Goal: Task Accomplishment & Management: Manage account settings

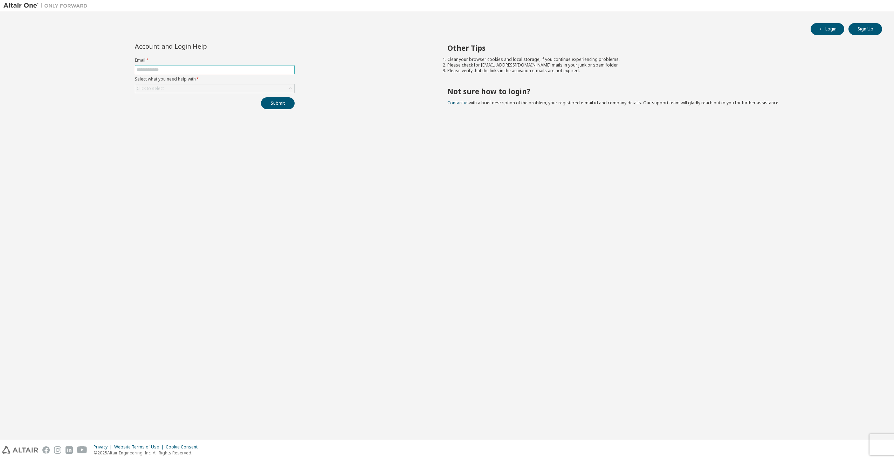
click at [154, 71] on input "text" at bounding box center [215, 70] width 156 height 6
type input "**********"
click at [842, 31] on button "Login" at bounding box center [827, 29] width 34 height 12
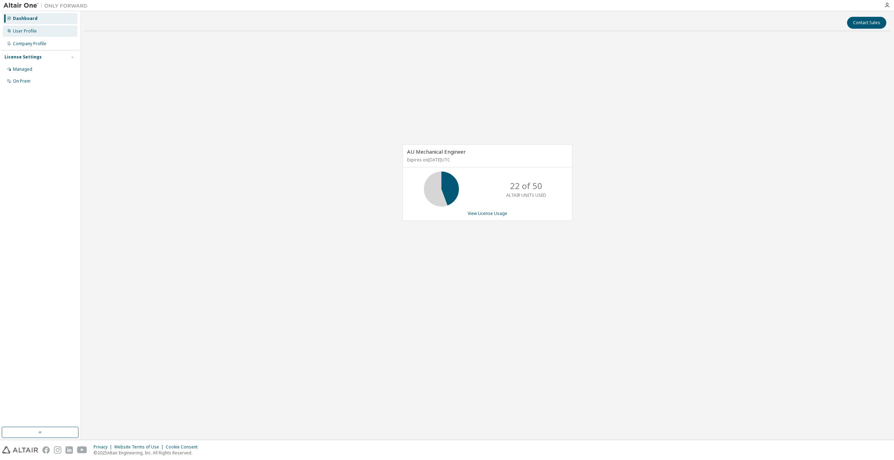
click at [35, 29] on div "User Profile" at bounding box center [25, 31] width 24 height 6
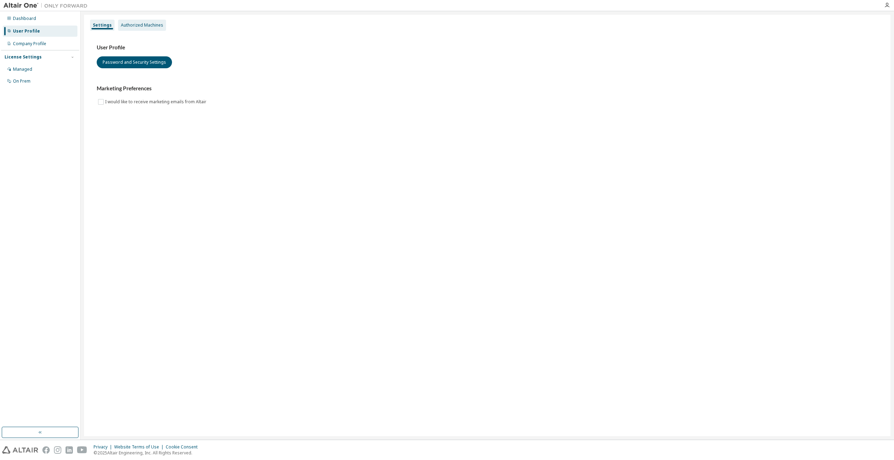
click at [136, 27] on div "Authorized Machines" at bounding box center [142, 25] width 42 height 6
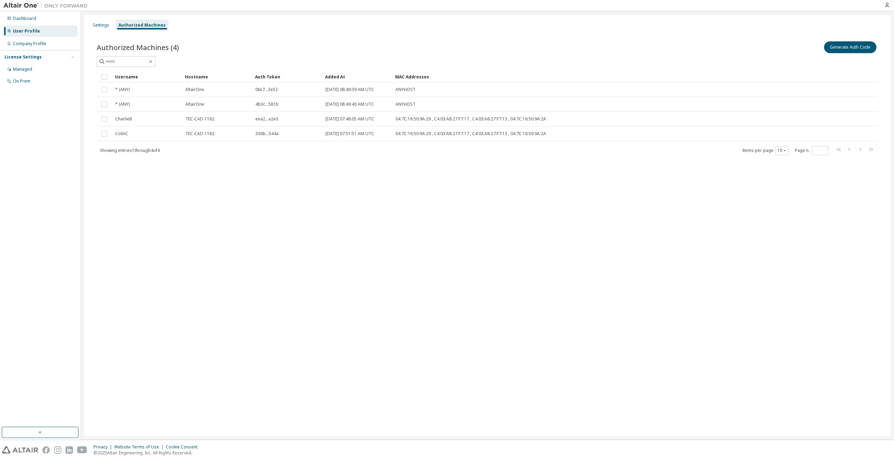
drag, startPoint x: 858, startPoint y: 49, endPoint x: 499, endPoint y: 49, distance: 359.3
click at [505, 49] on div "Generate Auth Code" at bounding box center [682, 47] width 390 height 15
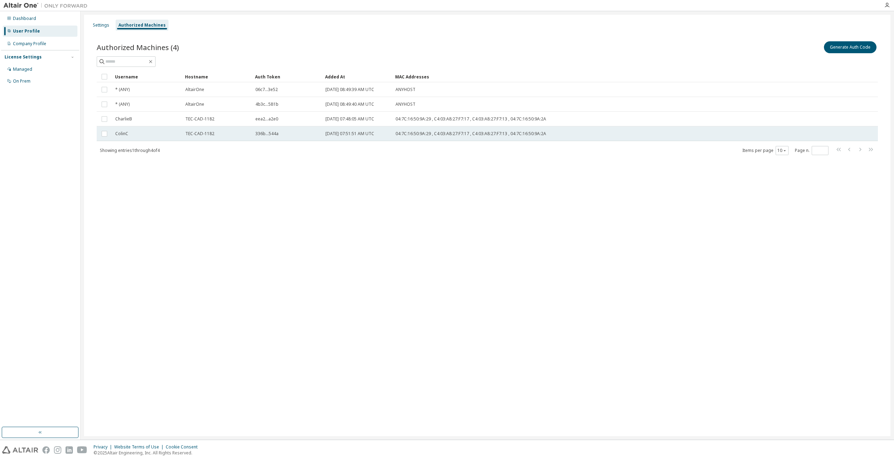
click at [137, 134] on div "ColinC" at bounding box center [147, 134] width 64 height 6
click at [299, 210] on div "Settings Authorized Machines Authorized Machines (4) Generate Auth Code Delete …" at bounding box center [487, 226] width 806 height 422
click at [132, 140] on td "ColinC" at bounding box center [147, 133] width 70 height 15
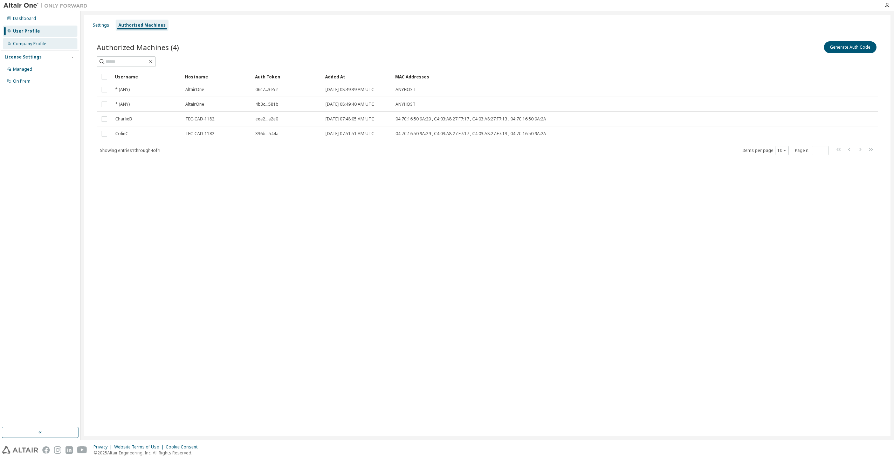
click at [56, 43] on div "Company Profile" at bounding box center [40, 43] width 75 height 11
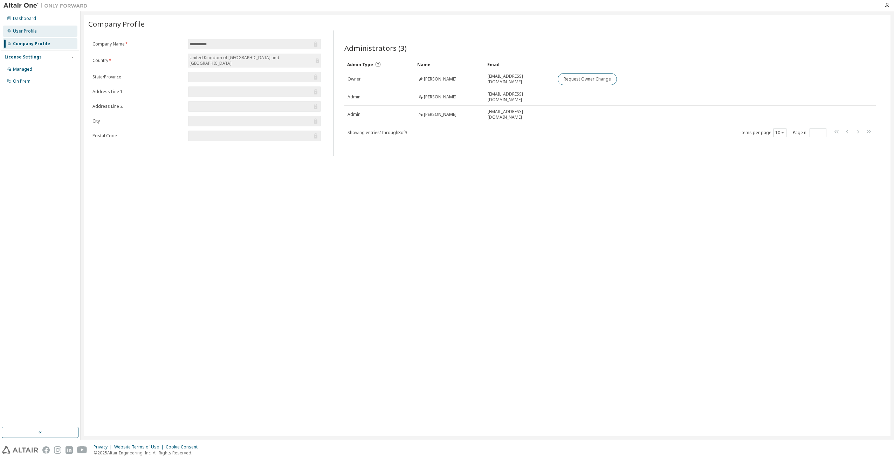
click at [55, 33] on div "User Profile" at bounding box center [40, 31] width 75 height 11
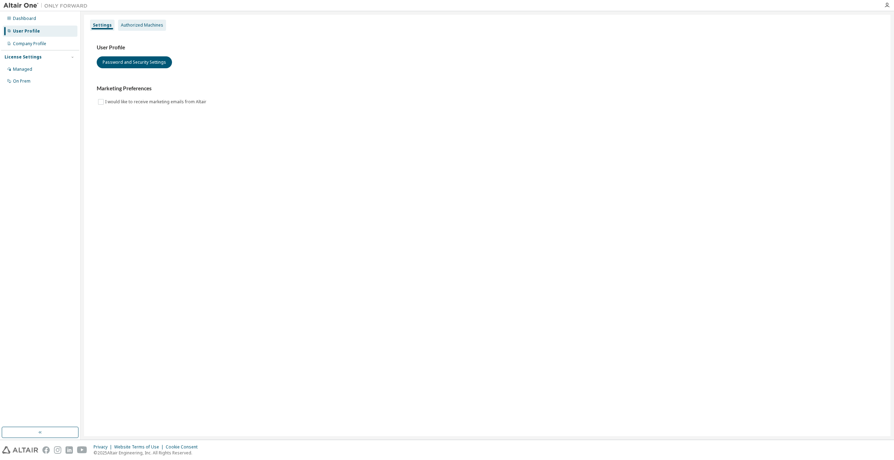
click at [147, 26] on div "Authorized Machines" at bounding box center [142, 25] width 42 height 6
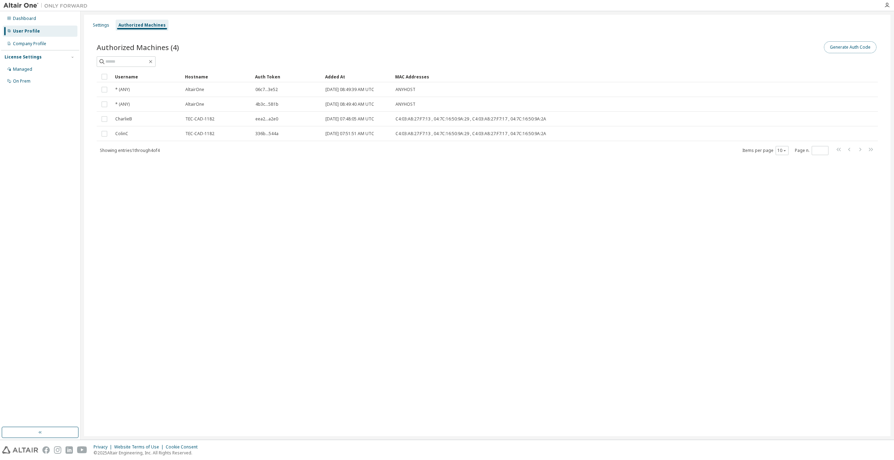
click at [854, 46] on button "Generate Auth Code" at bounding box center [850, 47] width 53 height 12
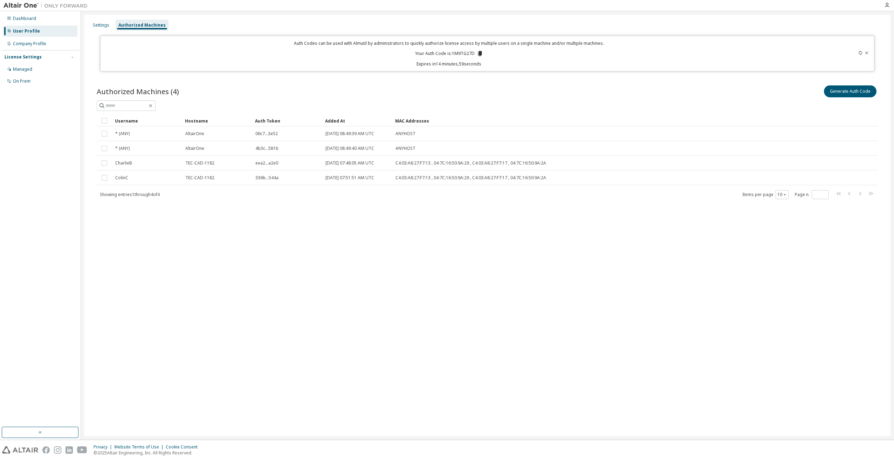
click at [507, 460] on html "Dashboard User Profile Company Profile License Settings Managed On Prem Setting…" at bounding box center [447, 230] width 894 height 460
click at [481, 55] on icon at bounding box center [480, 53] width 4 height 5
click at [25, 20] on div "Dashboard" at bounding box center [24, 19] width 23 height 6
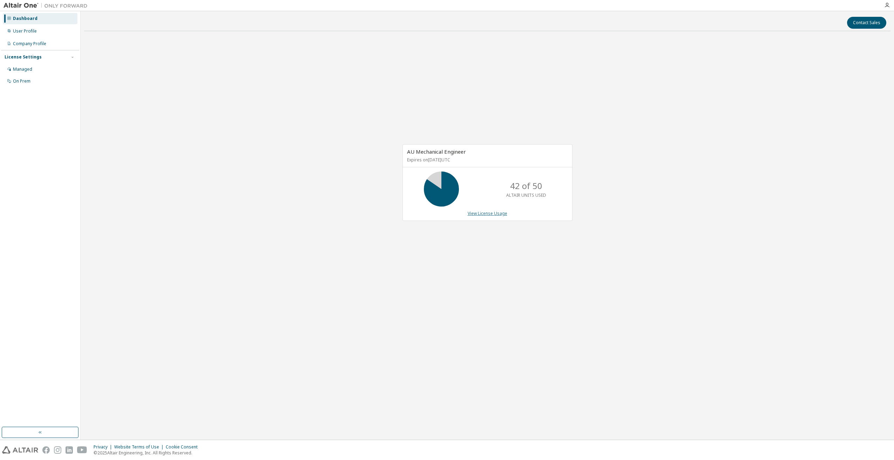
click at [472, 212] on link "View License Usage" at bounding box center [487, 213] width 40 height 6
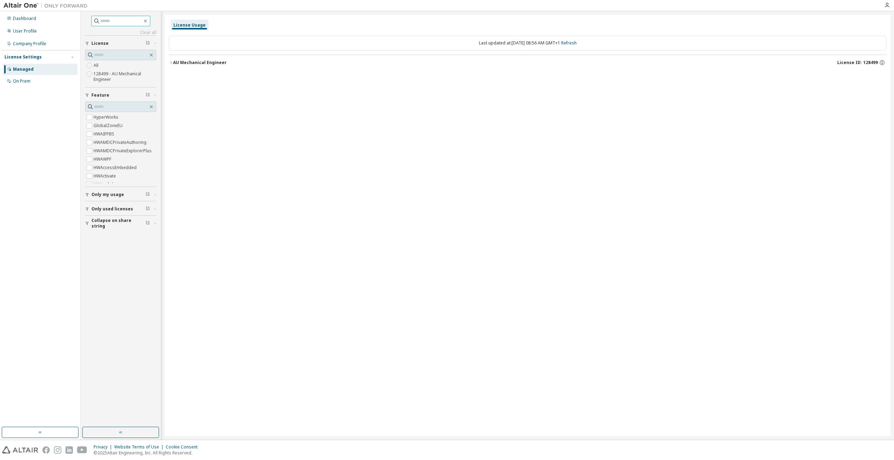
click at [110, 24] on input "text" at bounding box center [121, 21] width 42 height 7
type input "*******"
click at [16, 21] on div "Dashboard" at bounding box center [24, 19] width 23 height 6
